Goal: Transaction & Acquisition: Download file/media

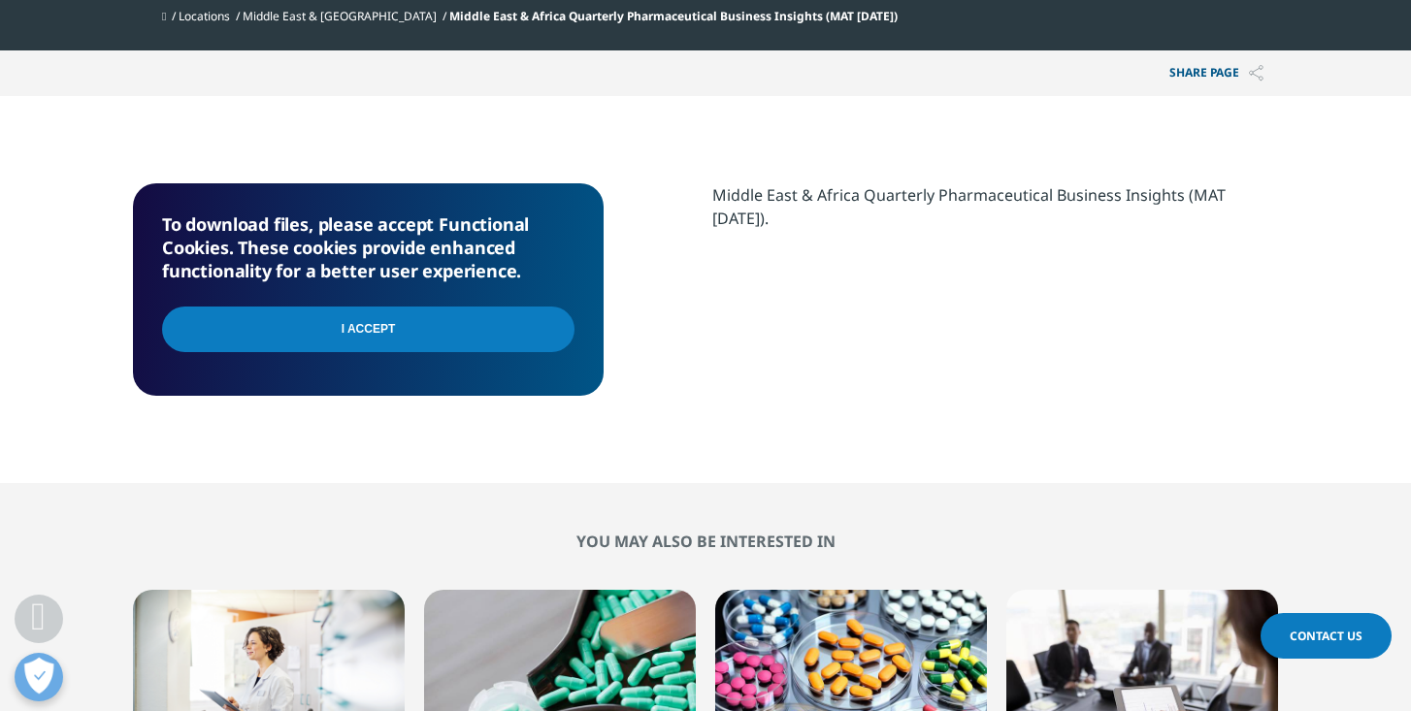
scroll to position [816, 0]
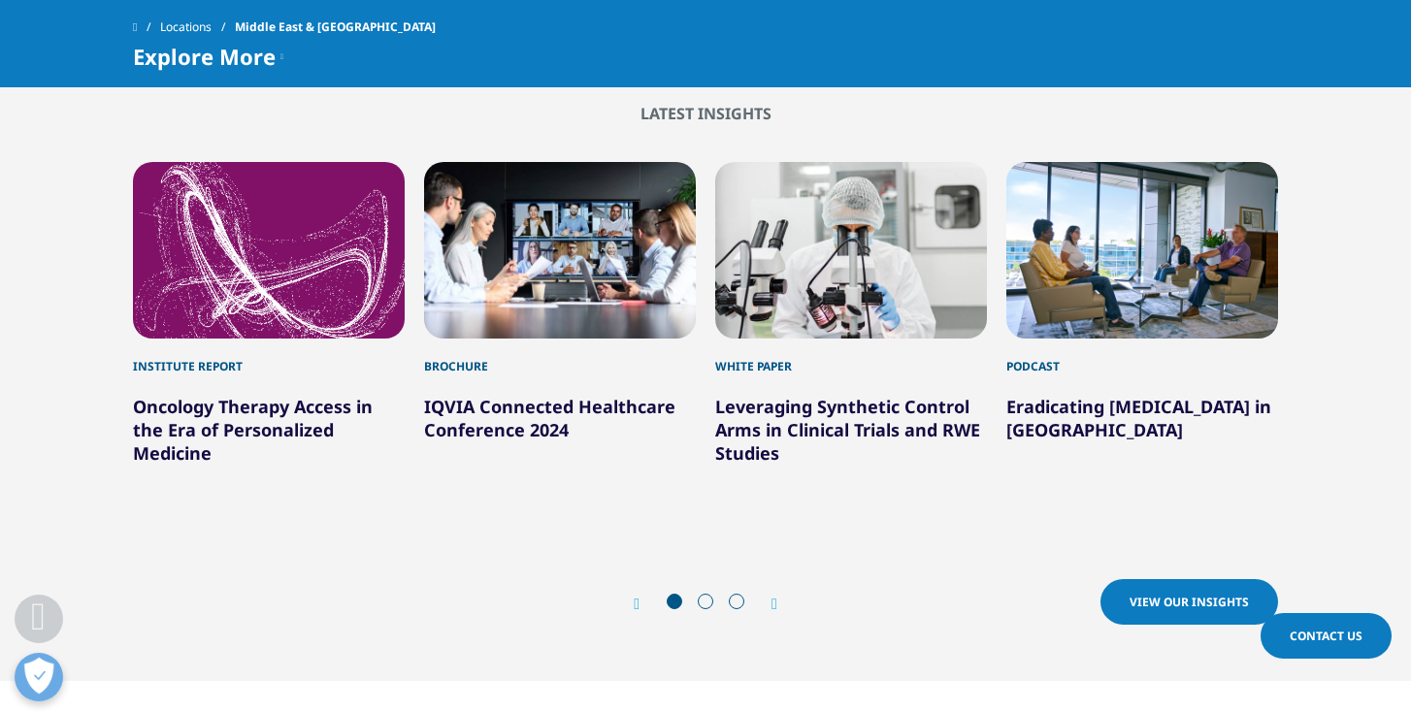
scroll to position [2644, 0]
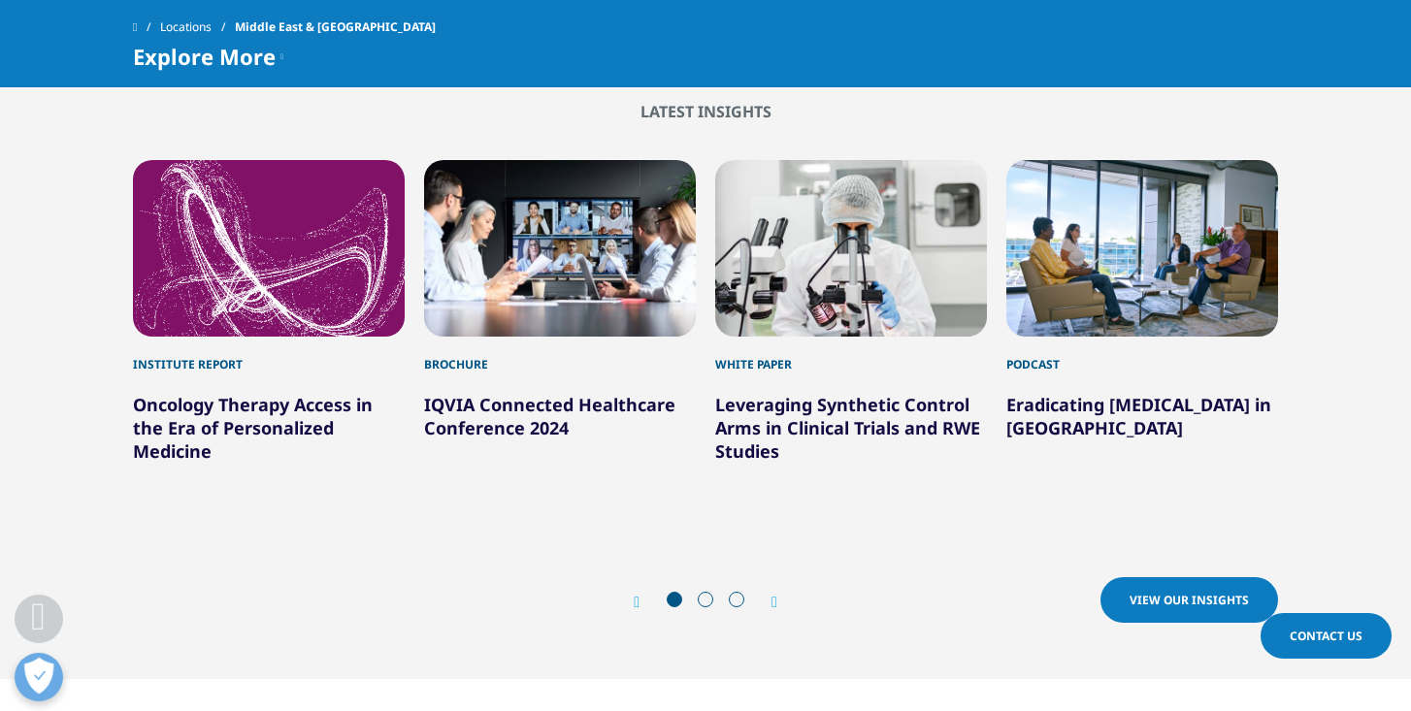
click at [775, 572] on div "Prev View our Insights Next View our Insights" at bounding box center [705, 601] width 1145 height 58
click at [777, 595] on icon "Next slide" at bounding box center [774, 603] width 6 height 16
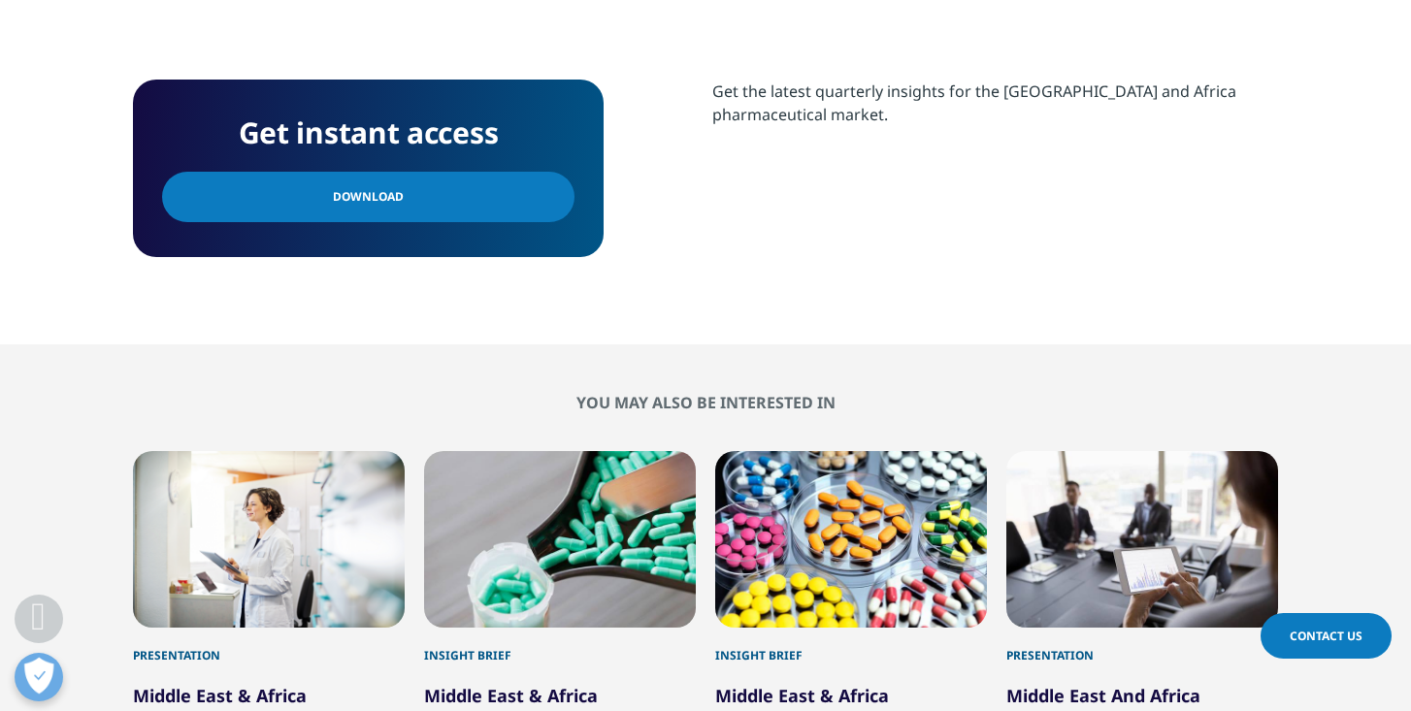
scroll to position [851, 0]
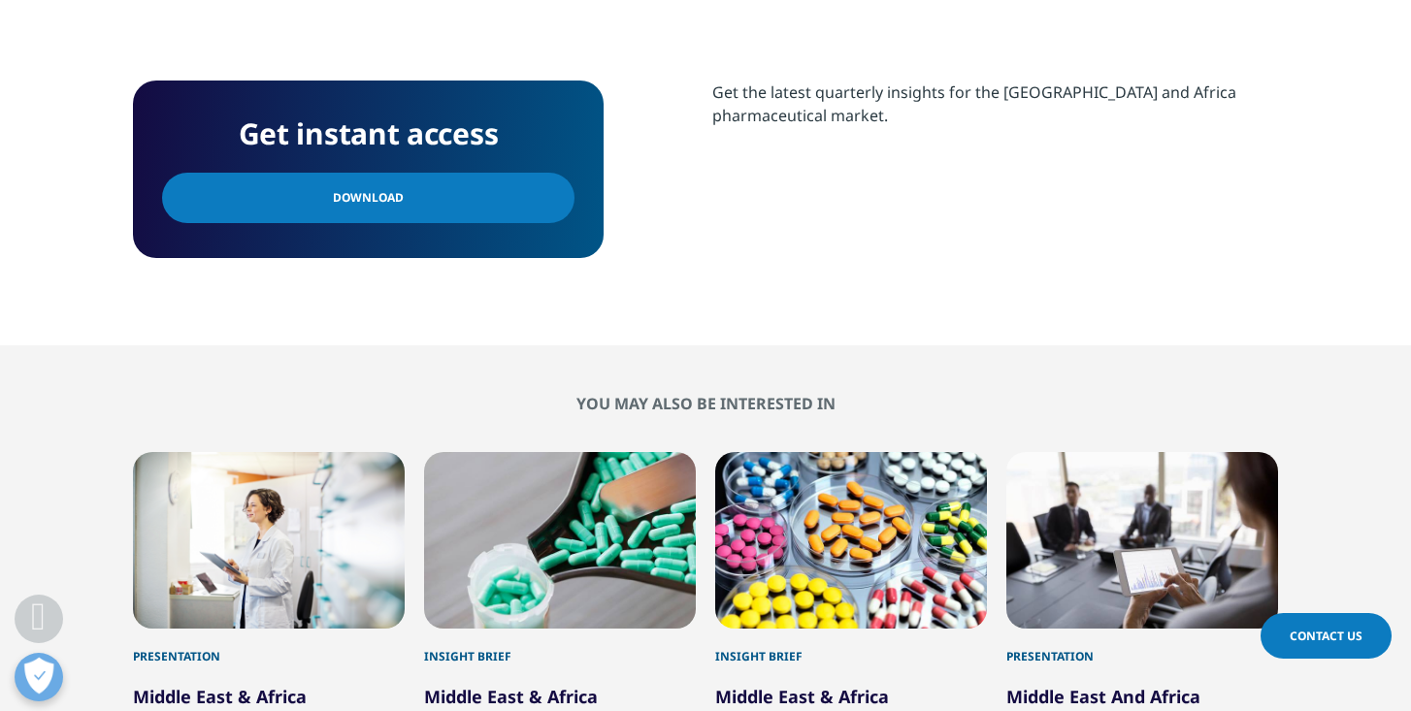
click at [479, 201] on link "Download" at bounding box center [368, 198] width 412 height 50
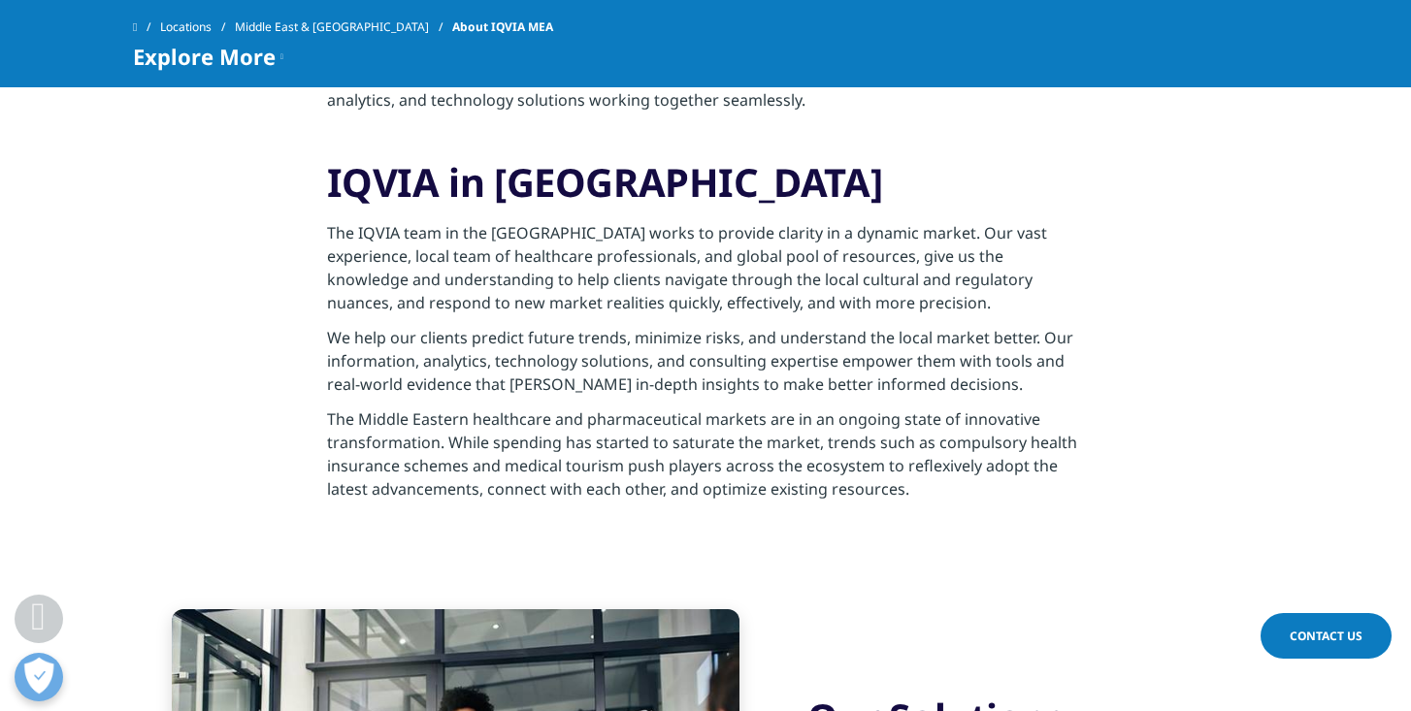
scroll to position [795, 0]
click at [532, 327] on p "We help our clients predict future trends, minimize risks, and understand the l…" at bounding box center [706, 367] width 758 height 81
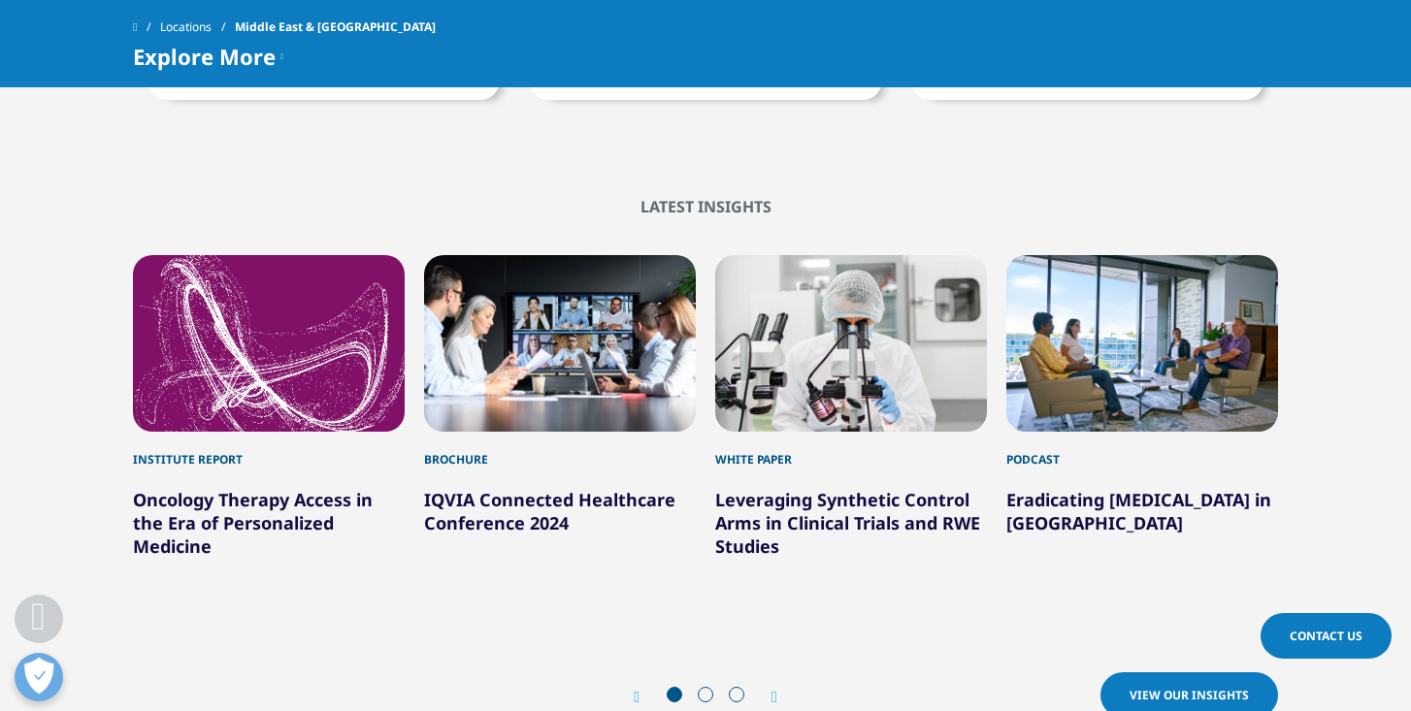
scroll to position [2548, 0]
click at [795, 667] on div "Prev View our Insights Next View our Insights" at bounding box center [705, 696] width 1145 height 58
click at [774, 690] on icon "Next slide" at bounding box center [774, 698] width 6 height 16
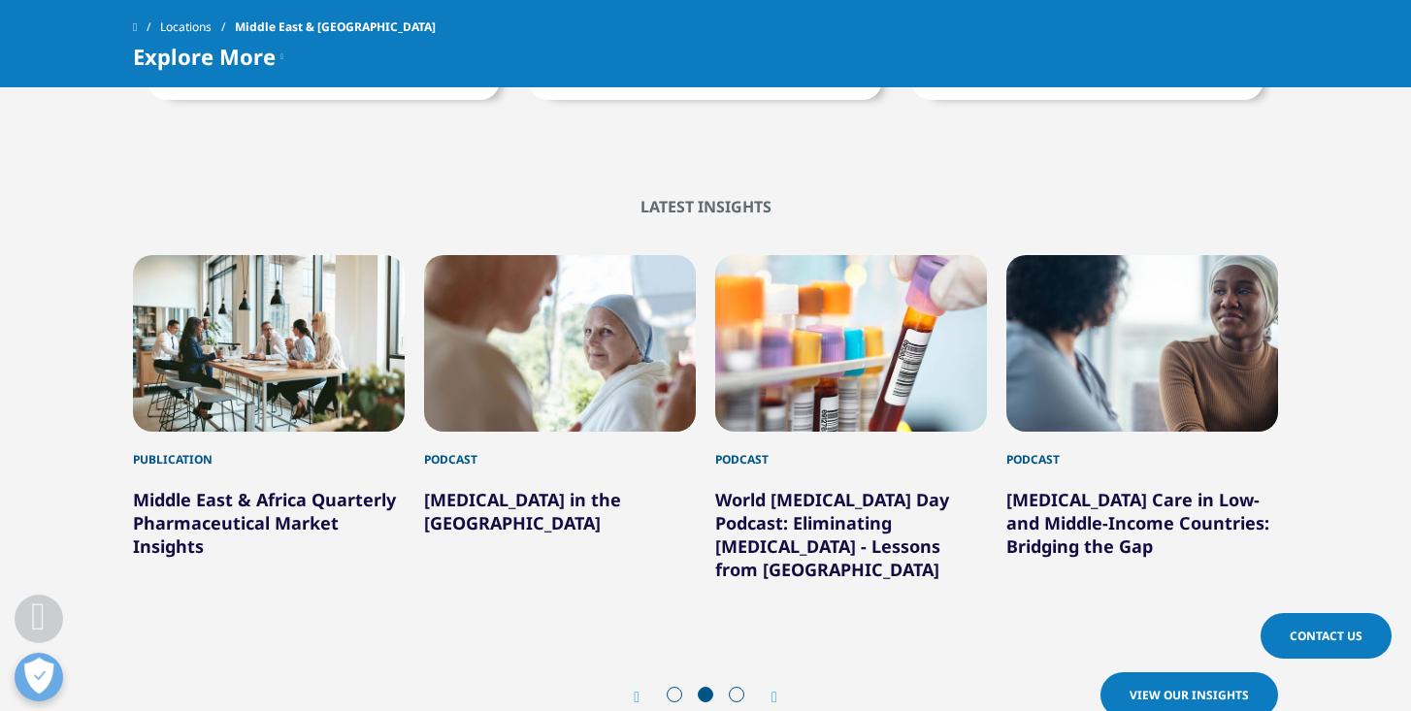
click at [774, 690] on icon "Next slide" at bounding box center [774, 698] width 6 height 16
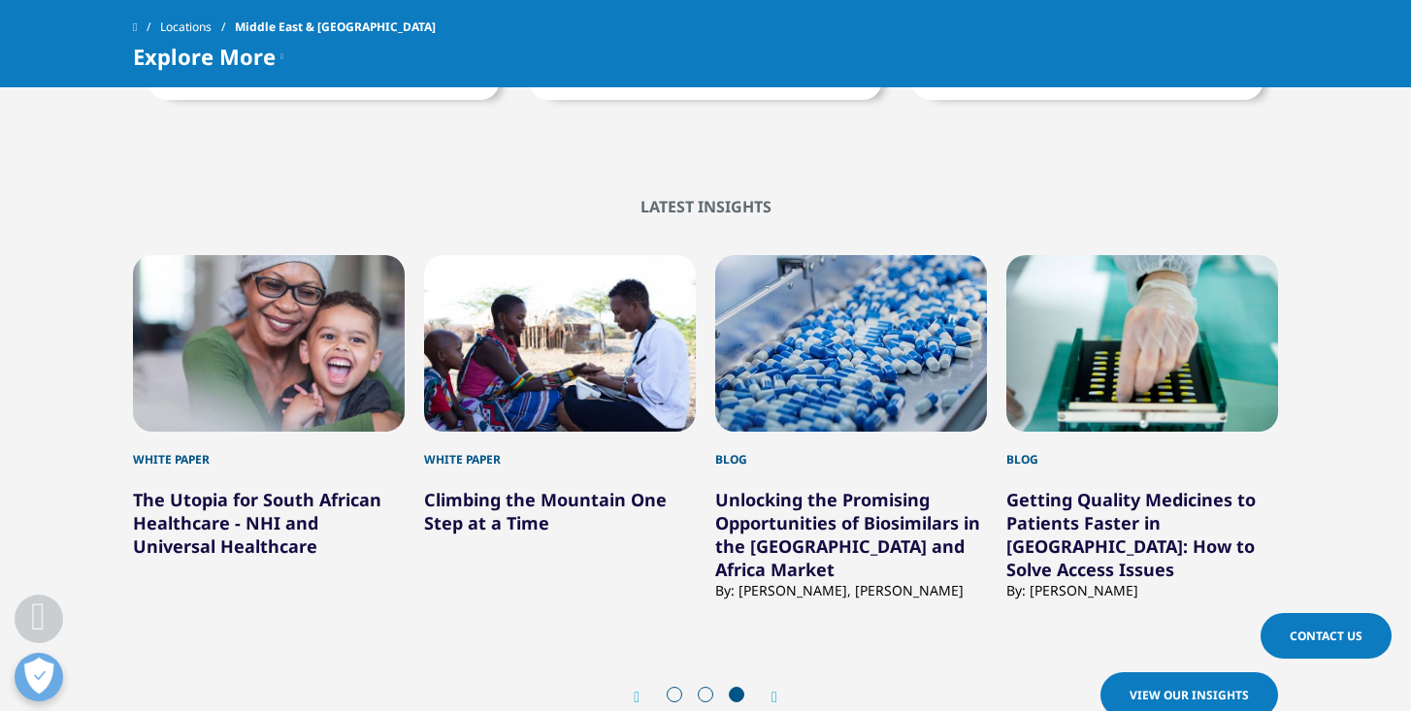
click at [774, 690] on icon "Next slide" at bounding box center [774, 698] width 6 height 16
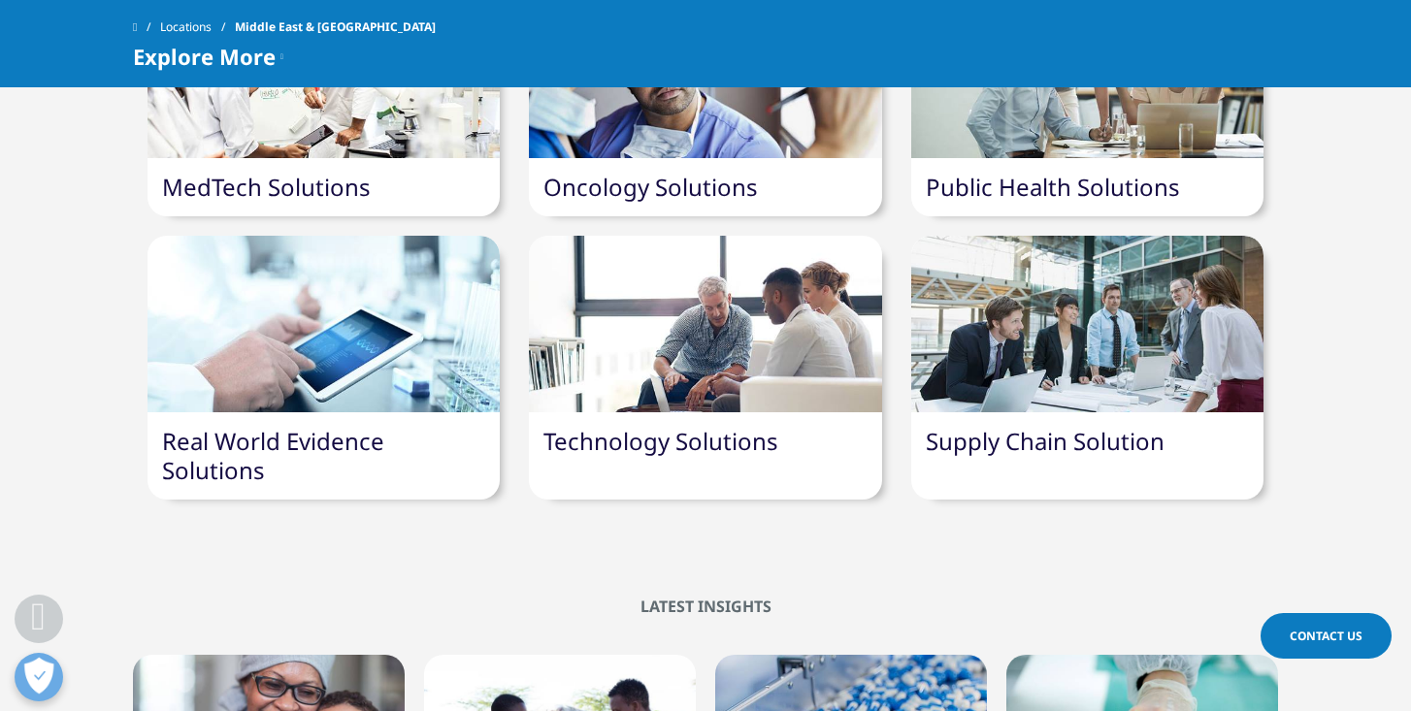
scroll to position [2141, 0]
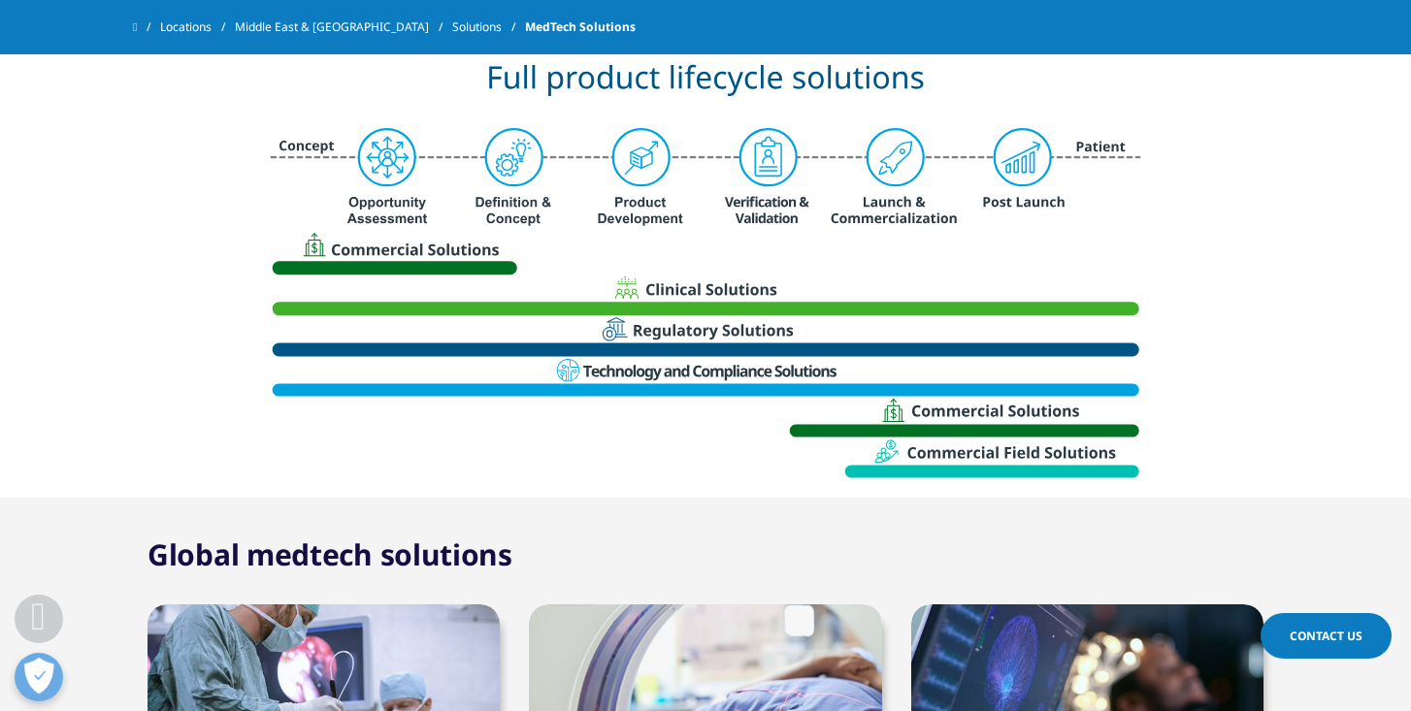
scroll to position [1022, 0]
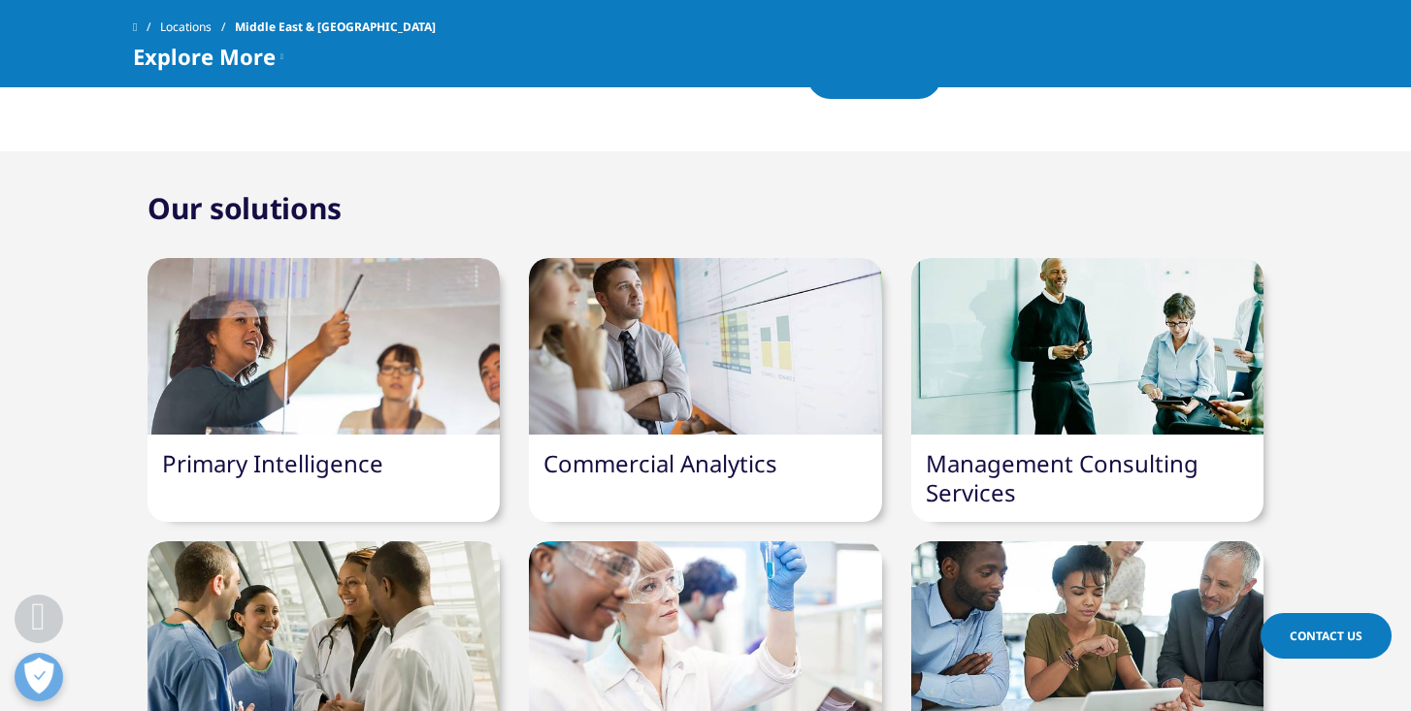
scroll to position [1270, 0]
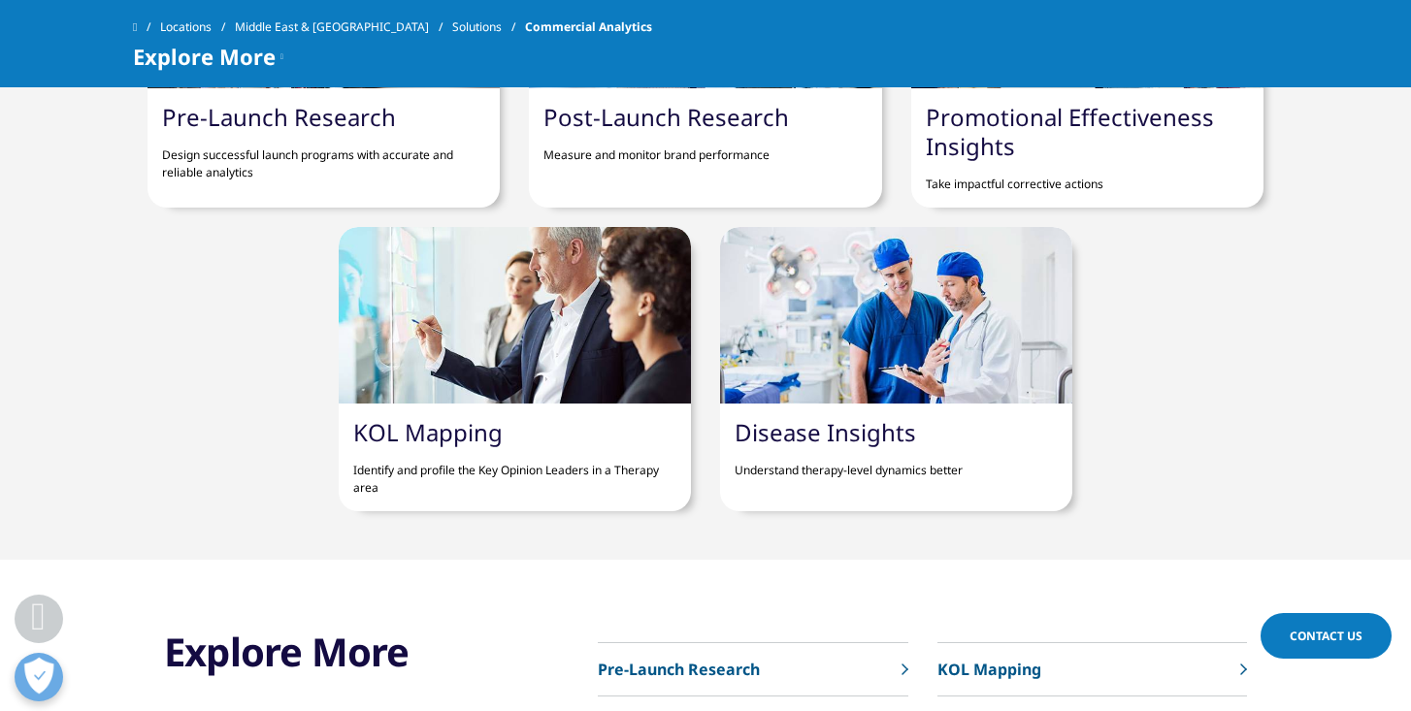
scroll to position [2086, 0]
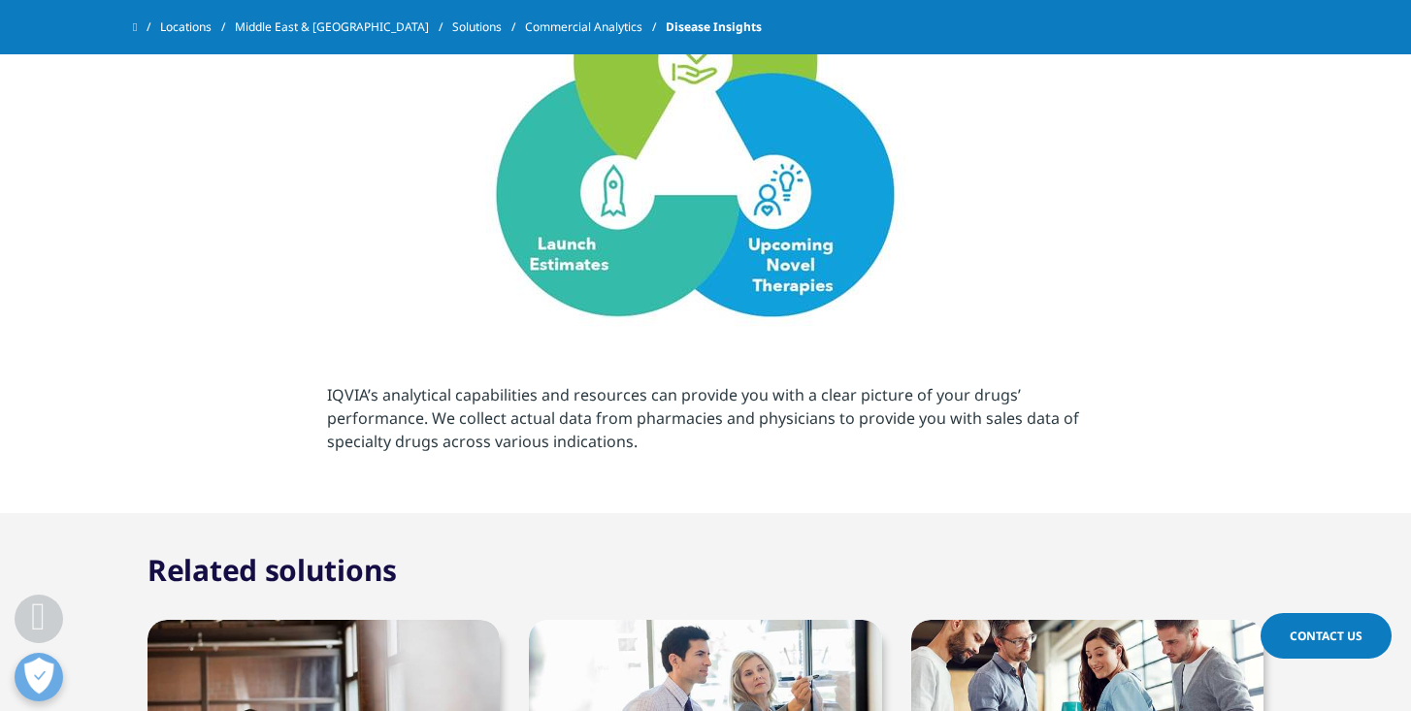
scroll to position [886, 0]
click at [625, 179] on img at bounding box center [705, 125] width 873 height 408
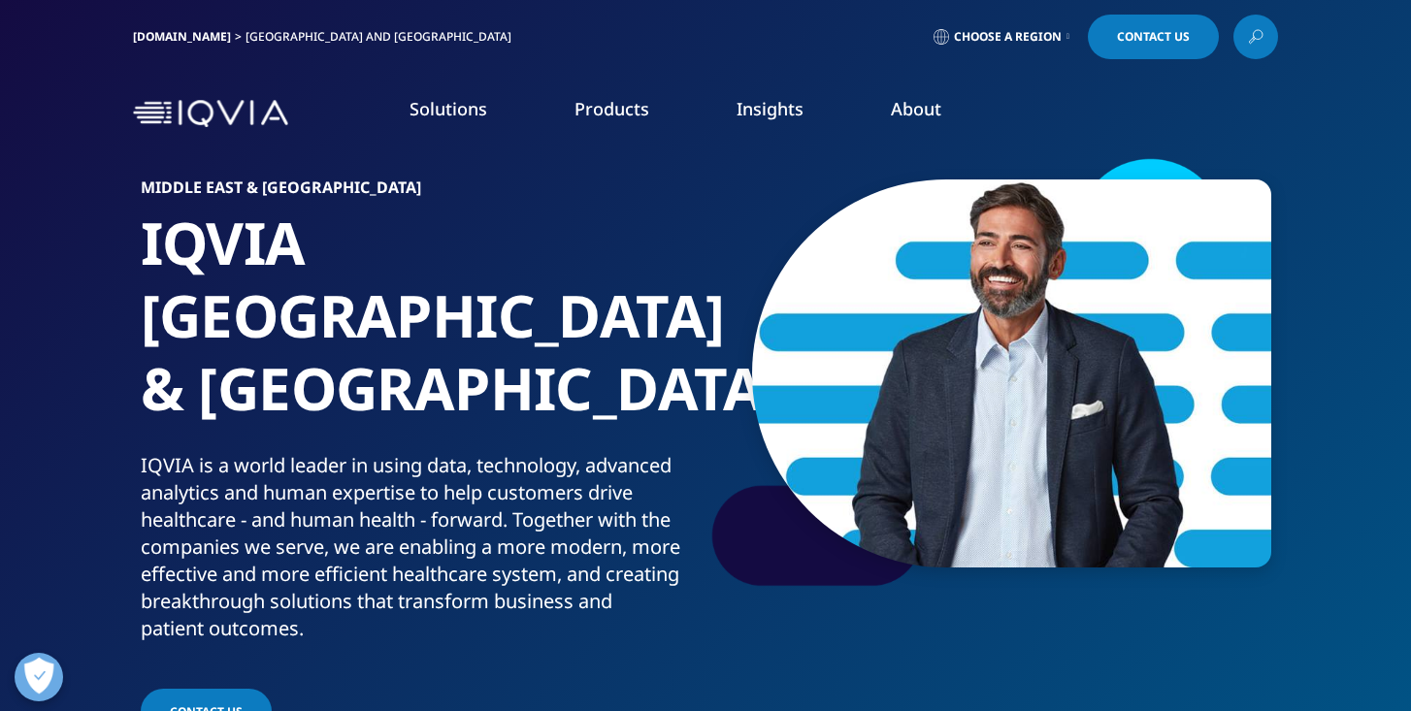
click at [739, 108] on link "Insights" at bounding box center [769, 108] width 67 height 23
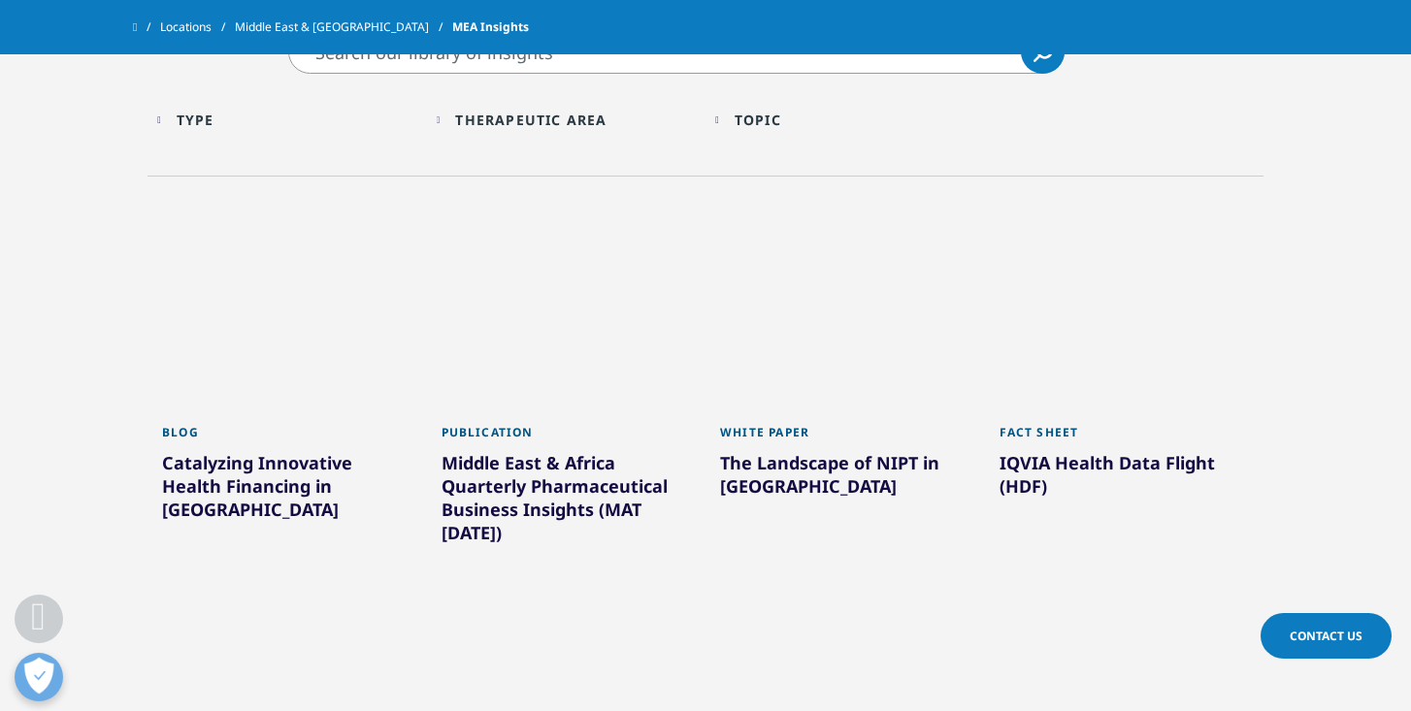
scroll to position [613, 0]
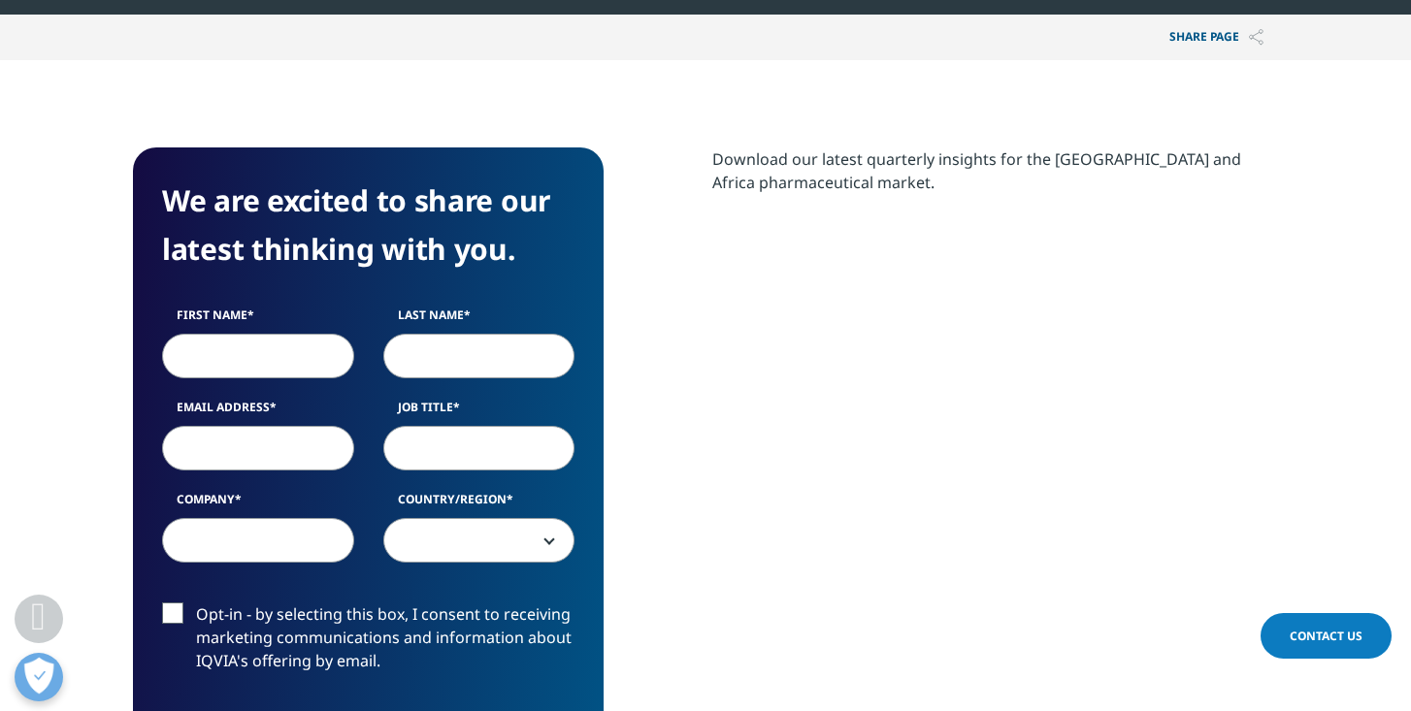
scroll to position [853, 0]
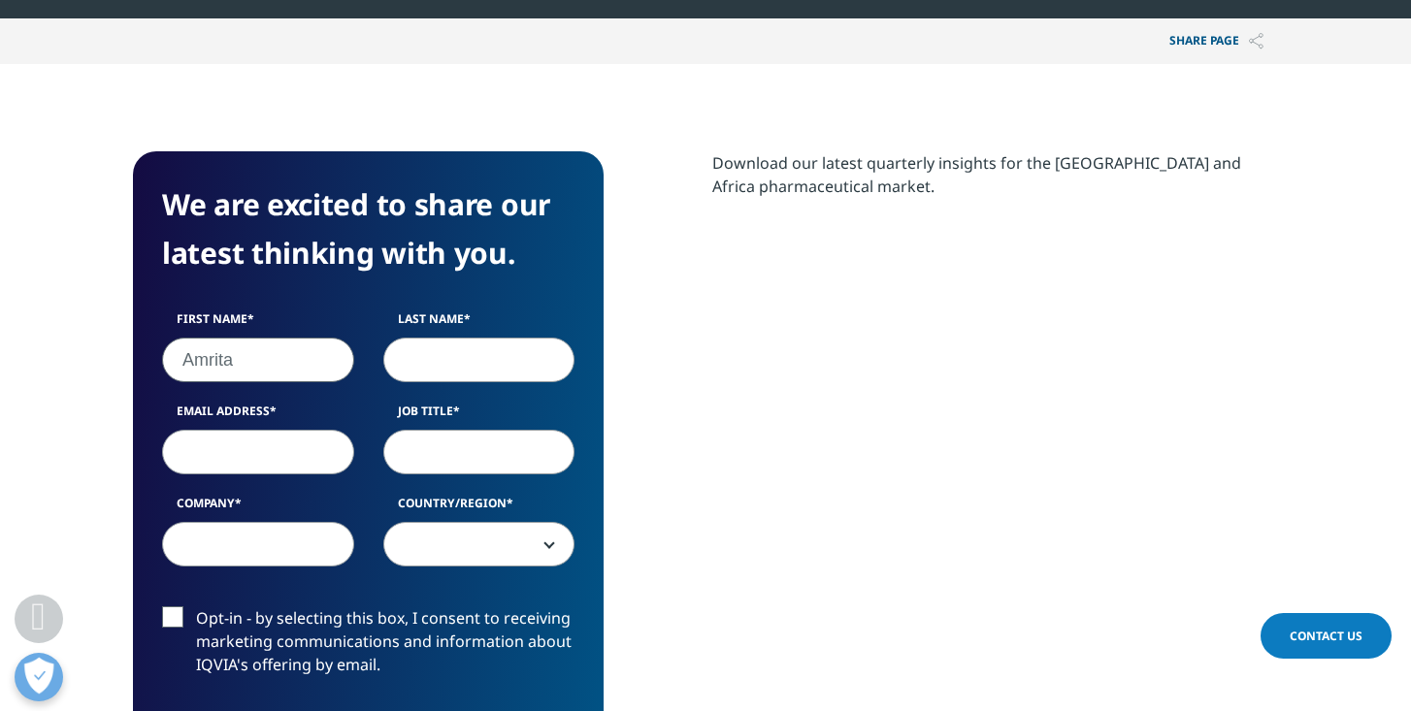
type input "Amrita"
click at [460, 349] on input "Last Name" at bounding box center [479, 360] width 192 height 45
type input "Tiwary"
click at [212, 449] on input "Email Address" at bounding box center [258, 452] width 192 height 45
type input "A"
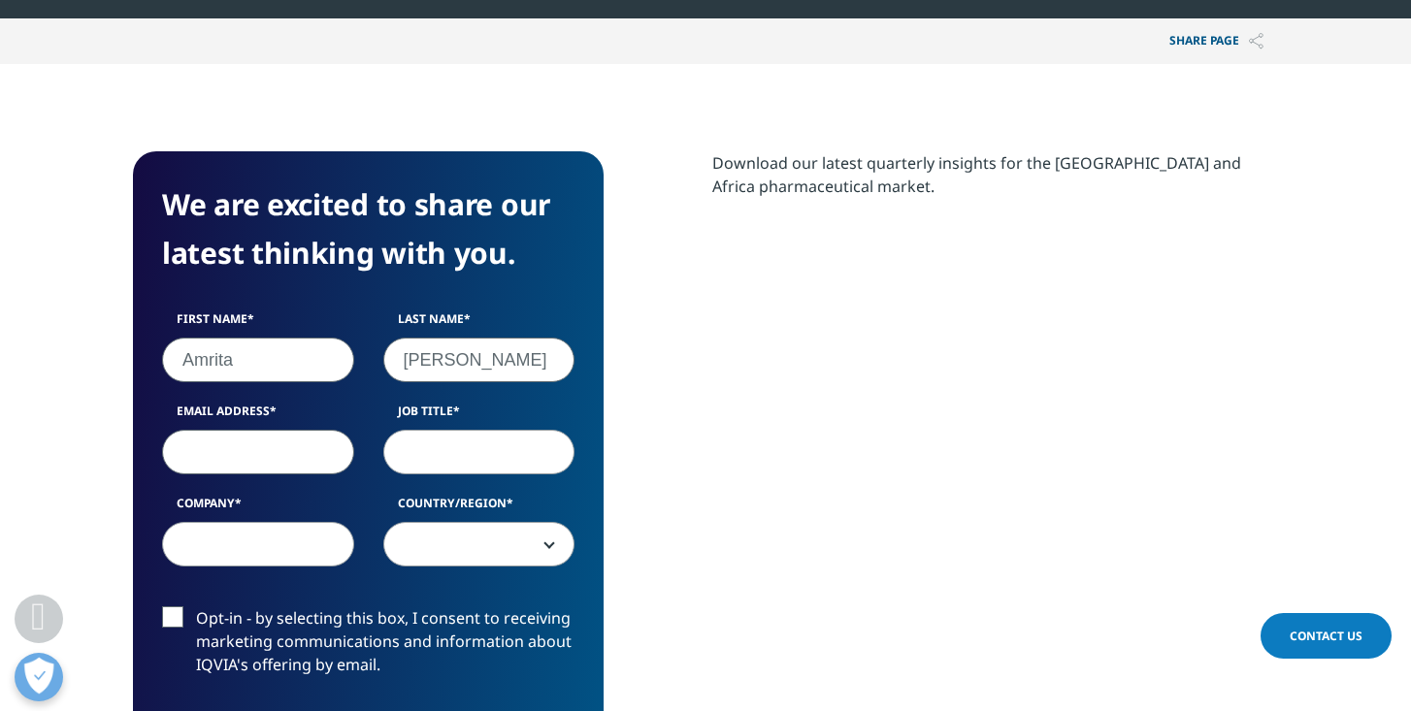
paste input "amrita.tiwary76@gmail.com"
type input "amrita.tiwary76@gmail.com"
click at [432, 439] on input "Job Title" at bounding box center [479, 452] width 192 height 45
type input "Business & Brand Innovator"
click at [215, 540] on input "Company" at bounding box center [258, 544] width 192 height 45
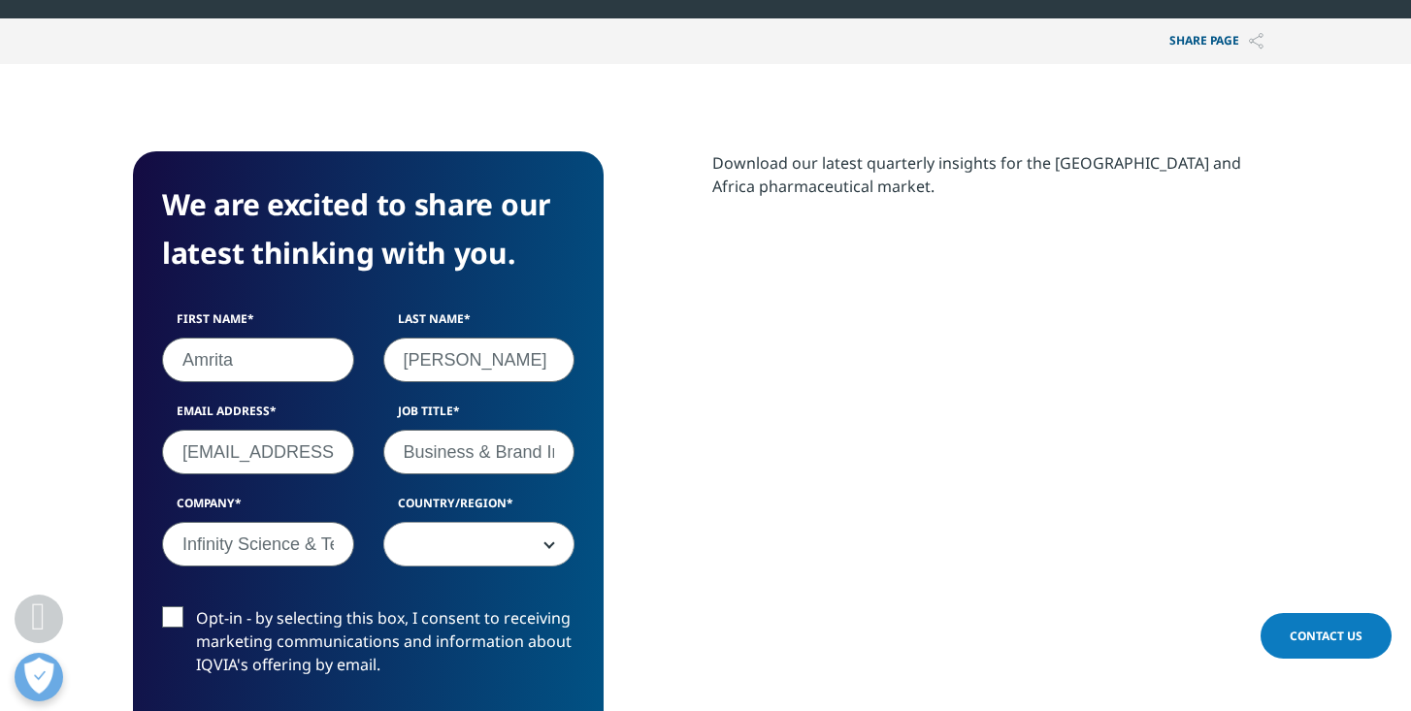
type input "Infinity Science & Technology"
click at [458, 535] on span at bounding box center [479, 545] width 190 height 45
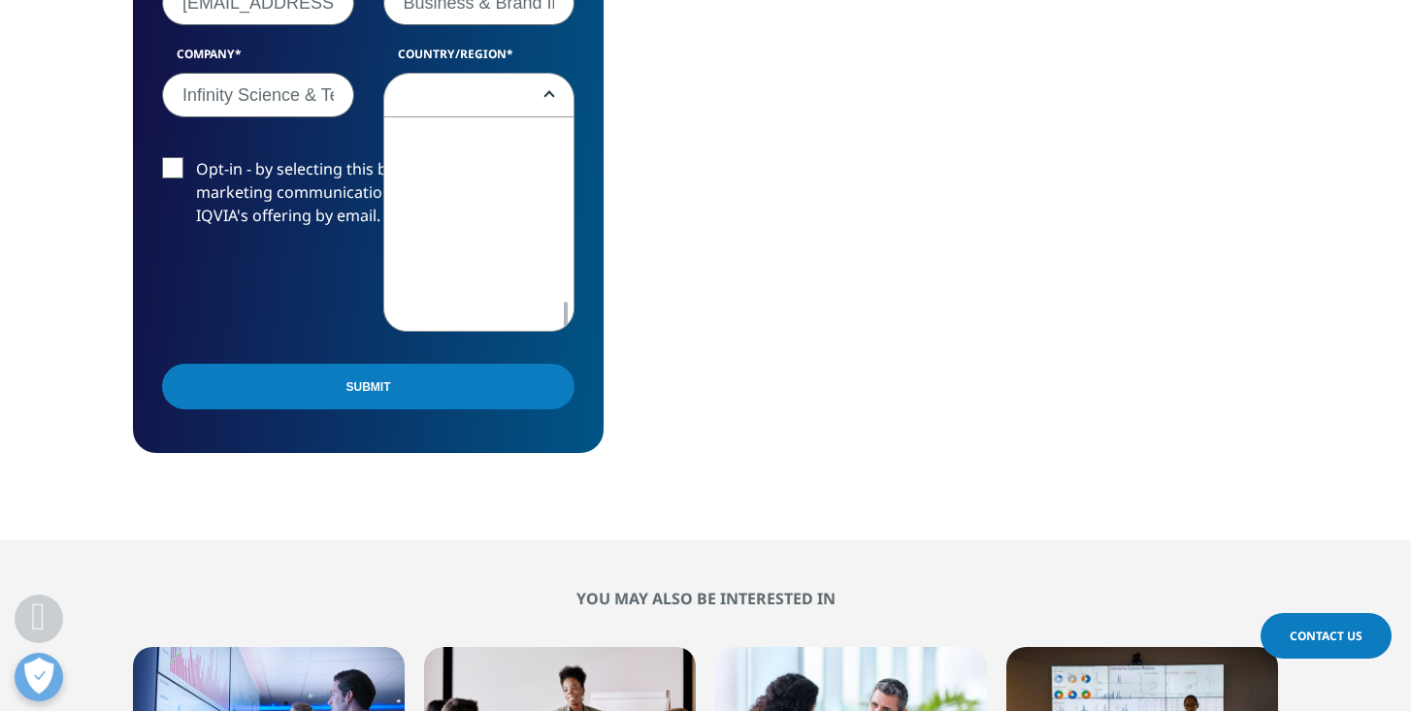
scroll to position [1282, 0]
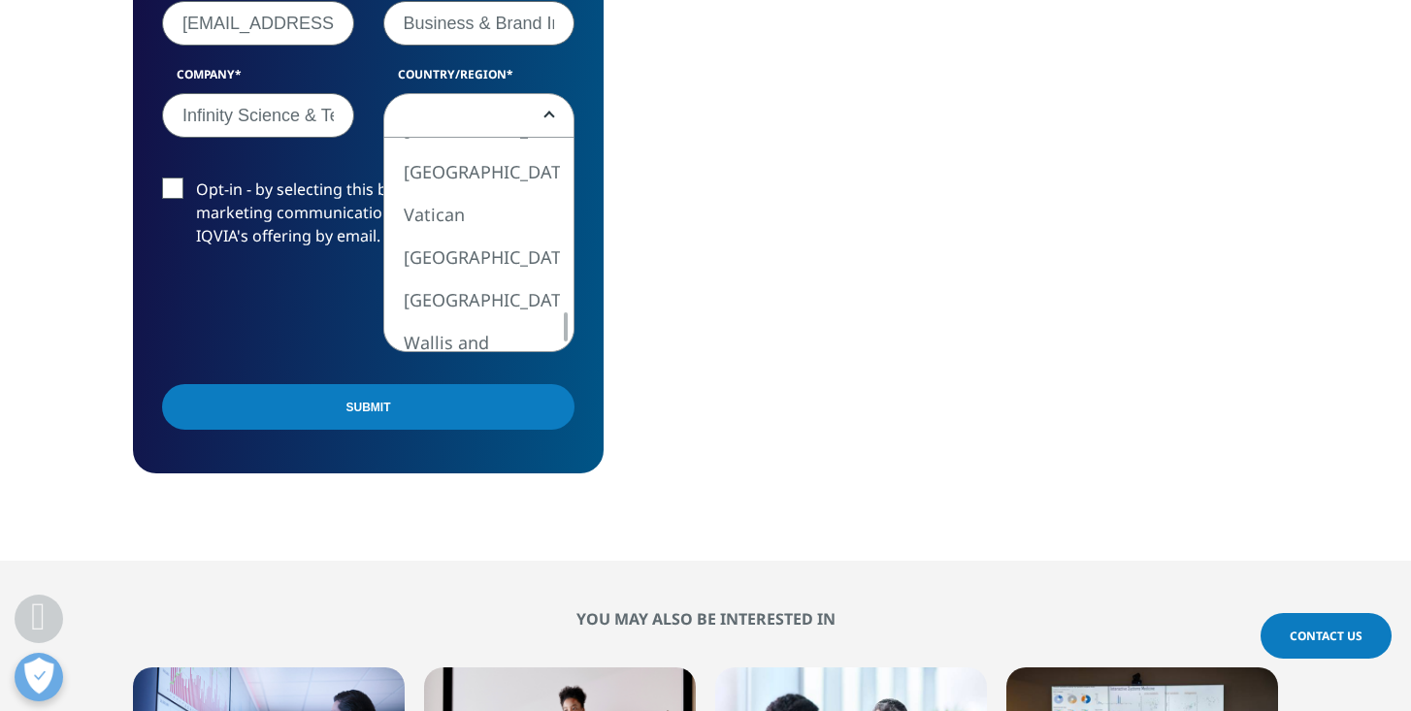
select select "United Arab Emirates"
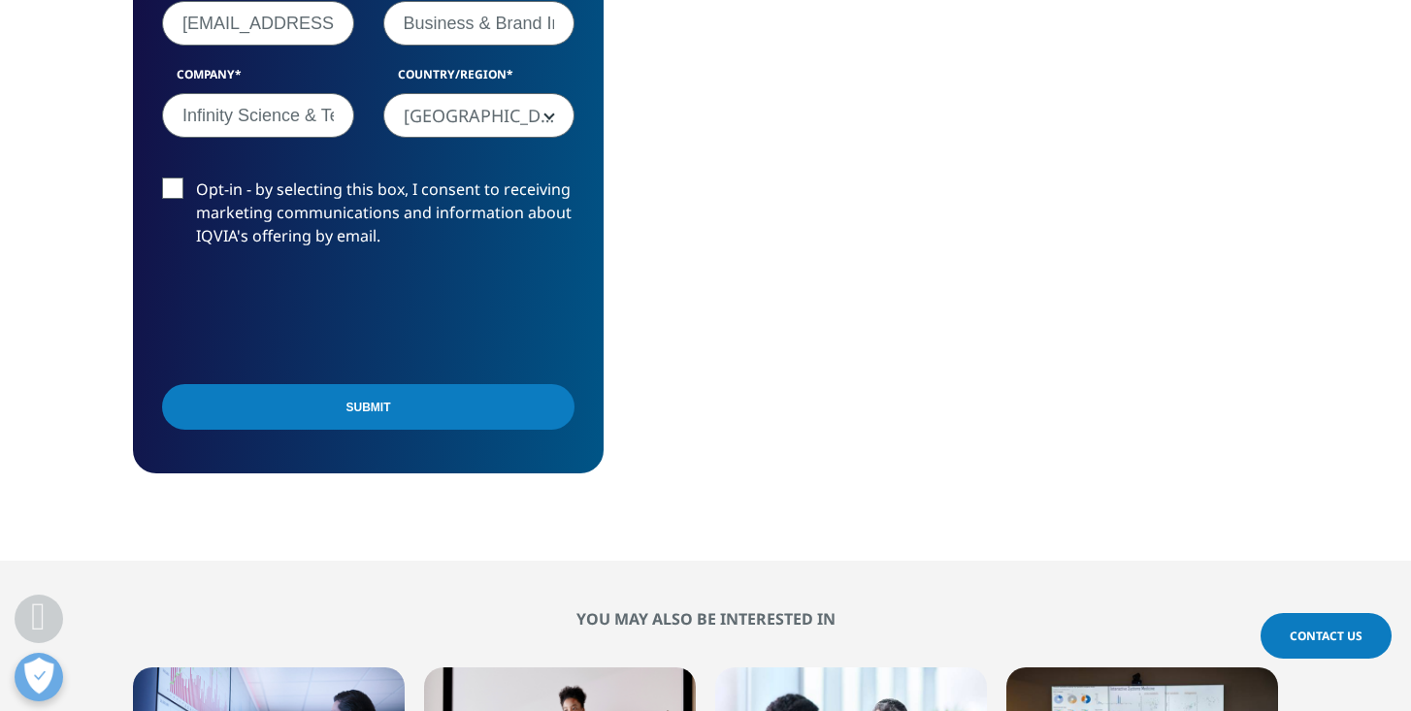
click at [175, 183] on label "Opt-in - by selecting this box, I consent to receiving marketing communications…" at bounding box center [368, 218] width 412 height 81
click at [196, 178] on input "Opt-in - by selecting this box, I consent to receiving marketing communications…" at bounding box center [196, 178] width 0 height 0
click at [315, 401] on input "Submit" at bounding box center [368, 407] width 412 height 46
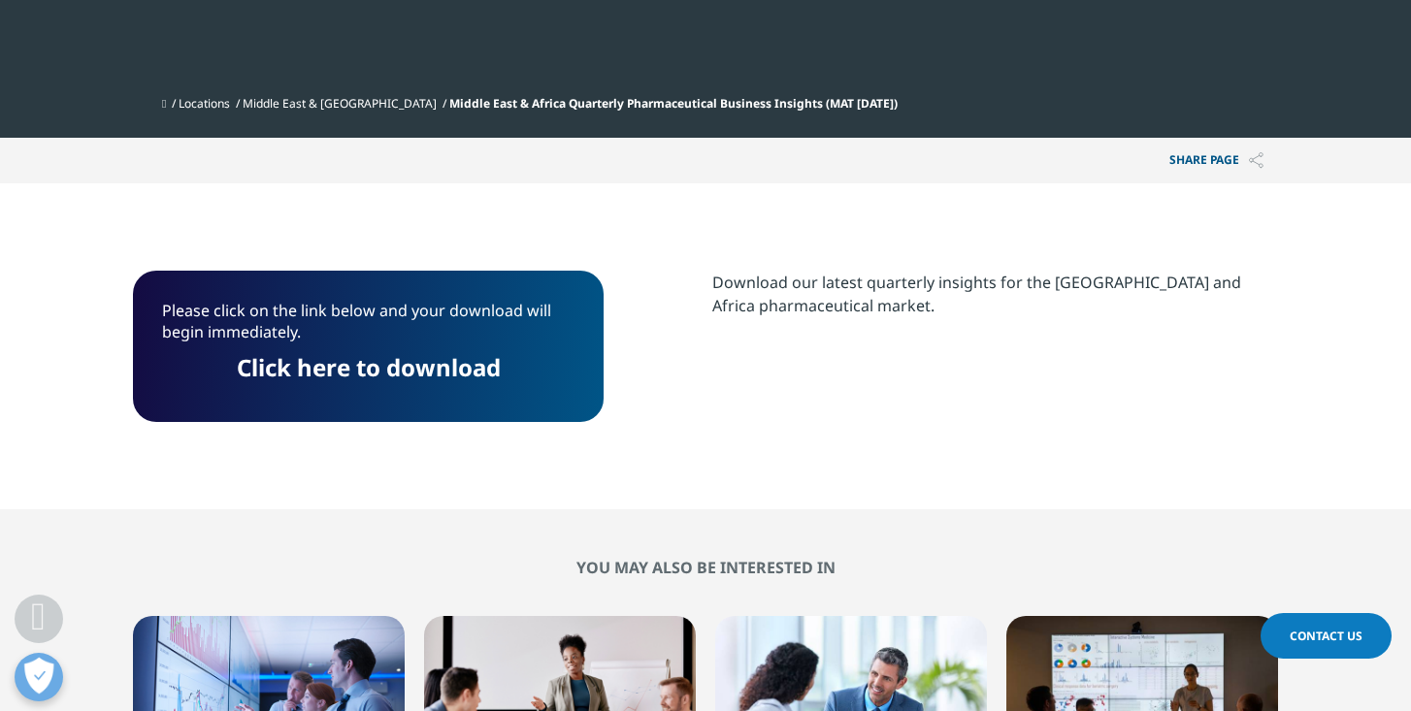
scroll to position [734, 0]
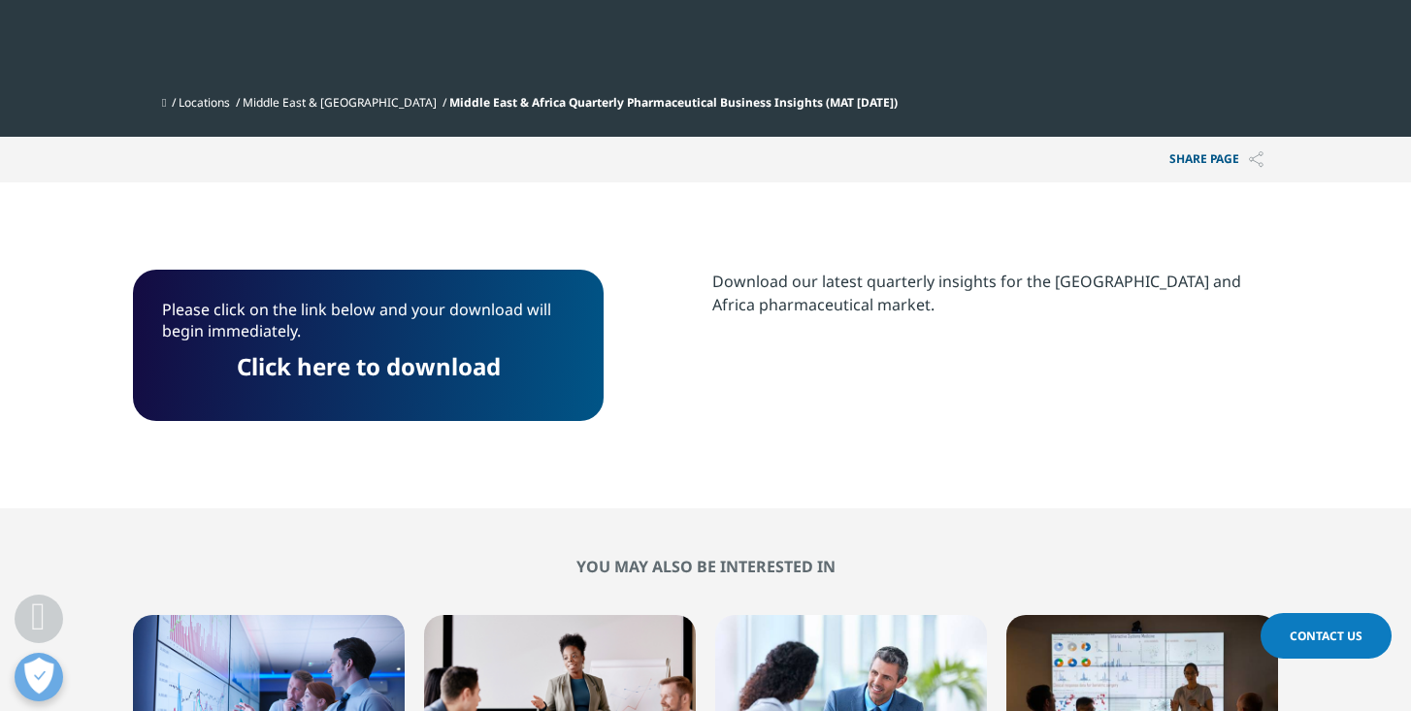
click at [434, 369] on link "Click here to download" at bounding box center [369, 366] width 264 height 32
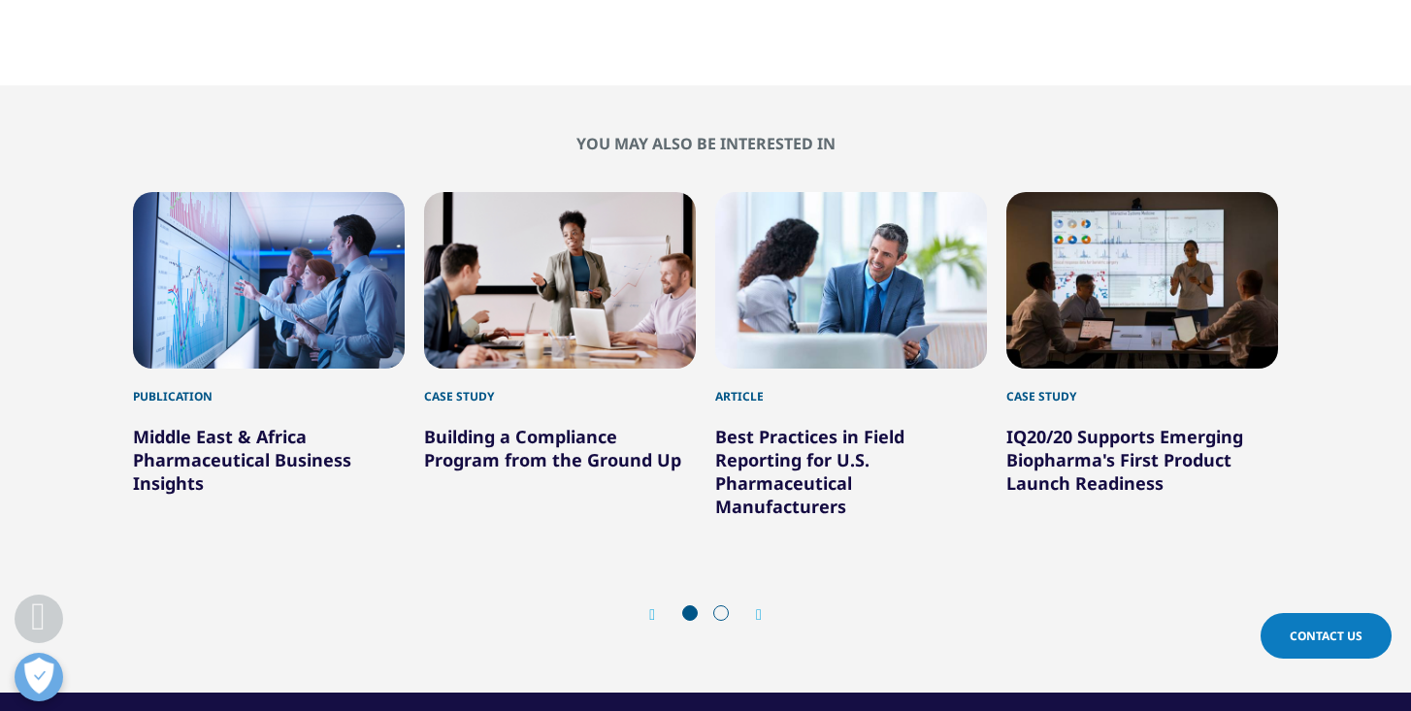
scroll to position [1161, 0]
